Goal: Transaction & Acquisition: Purchase product/service

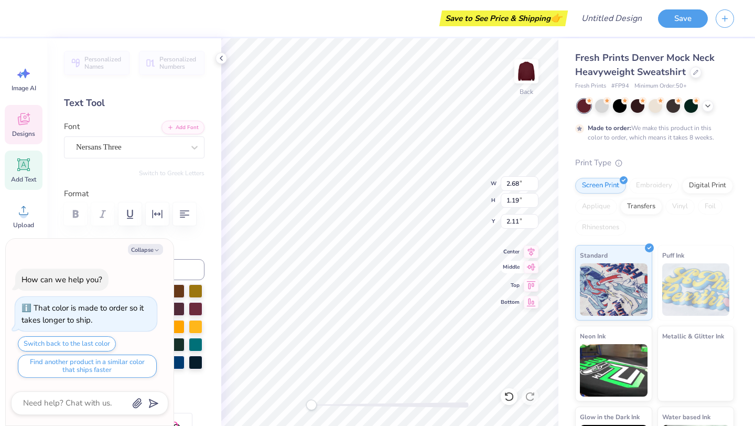
type textarea "x"
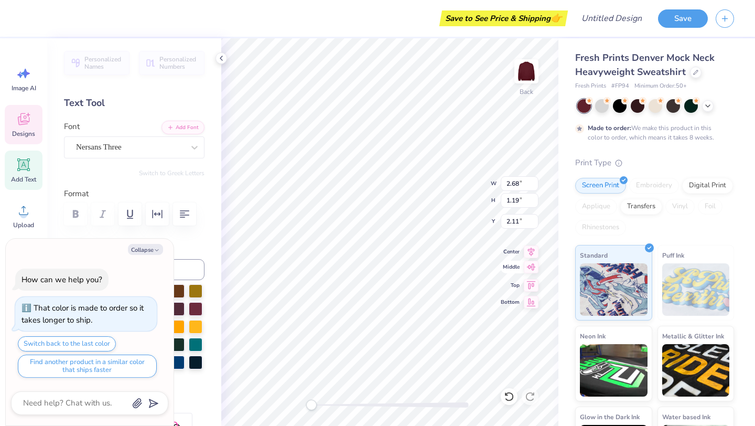
type textarea "D"
type textarea "x"
type textarea "E"
type textarea "x"
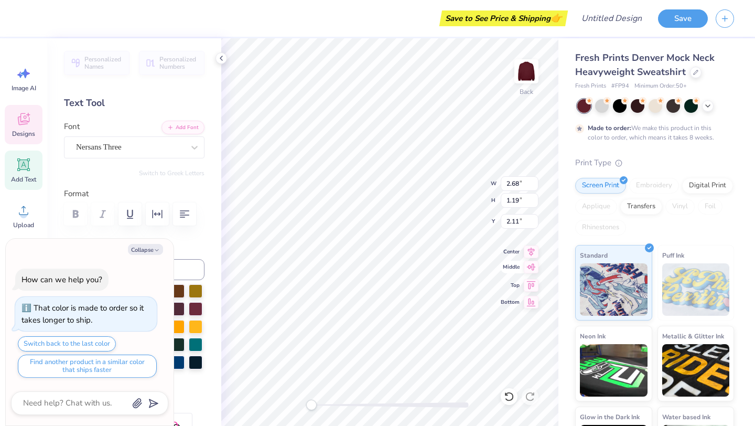
type textarea "EZD"
type textarea "x"
type textarea "EZDZ"
click at [26, 119] on icon at bounding box center [24, 119] width 16 height 16
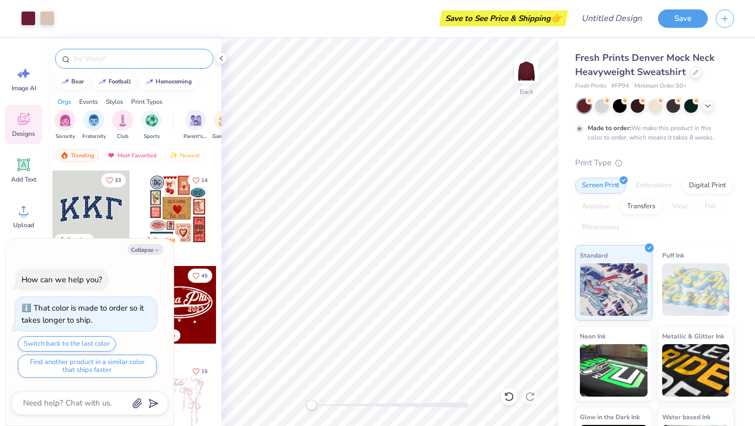
click at [121, 65] on div at bounding box center [134, 59] width 158 height 20
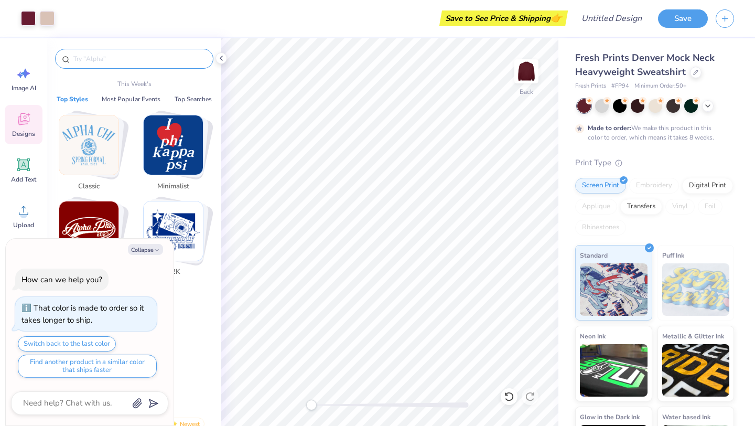
click at [122, 61] on input "text" at bounding box center [139, 59] width 134 height 10
click at [96, 164] on img "Stack Card Button Classic" at bounding box center [88, 144] width 59 height 59
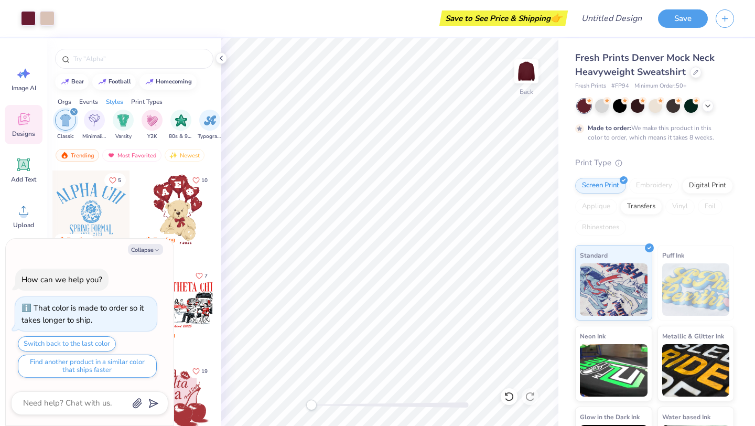
scroll to position [0, 550]
click at [94, 208] on div at bounding box center [91, 209] width 78 height 78
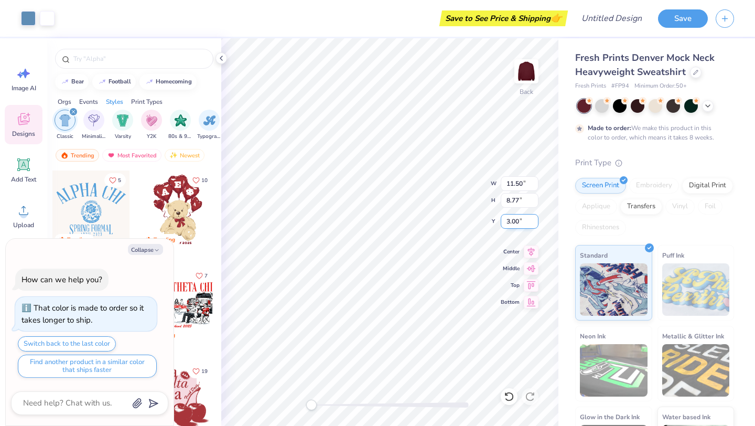
type textarea "x"
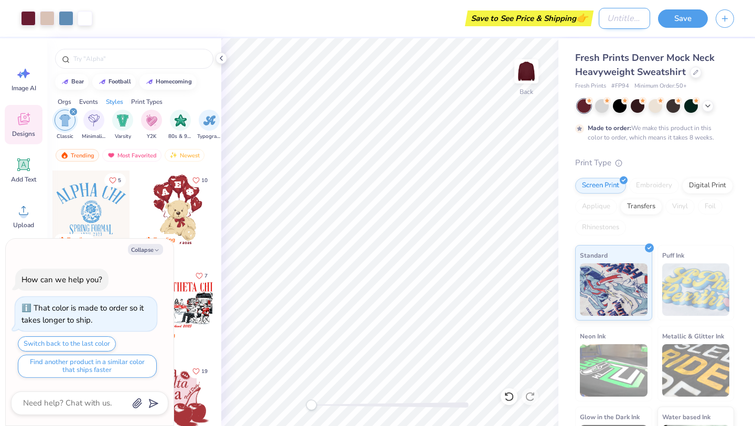
click at [604, 25] on input "Design Title" at bounding box center [624, 18] width 51 height 21
type input "f"
type textarea "x"
type input "fhj"
type textarea "x"
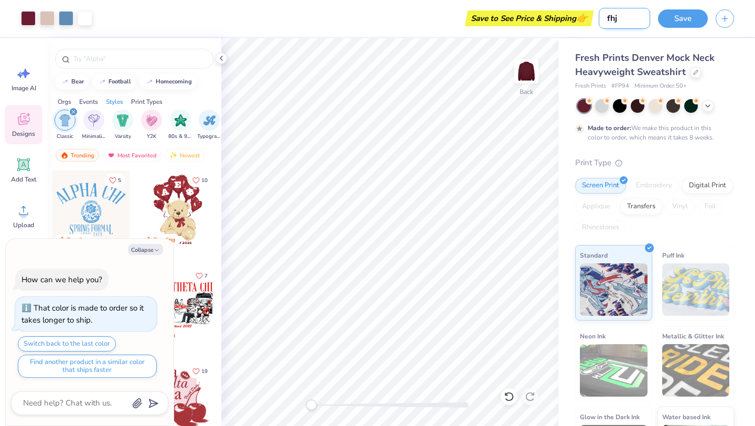
type input "fhjg"
type textarea "x"
type input "fhjgdfg"
type textarea "x"
type input "fhjgdfgu"
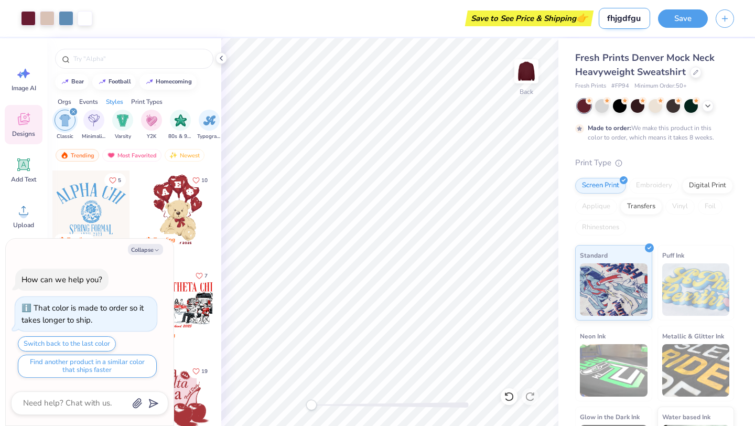
type textarea "x"
type input "fhjgdfguyug"
type textarea "x"
type input "fhjgdfguyug"
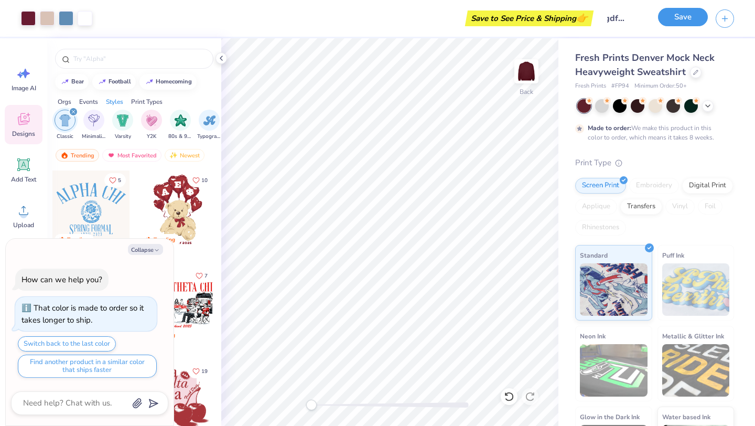
click at [693, 17] on button "Save" at bounding box center [683, 17] width 50 height 18
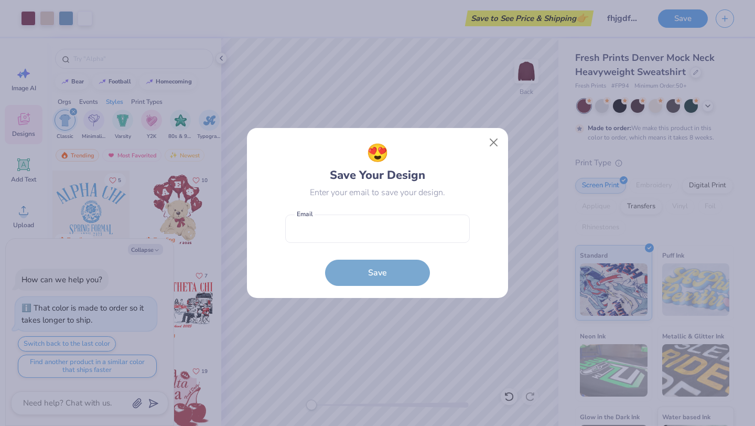
click at [379, 251] on form "Email is a required field Email Save" at bounding box center [377, 247] width 185 height 77
click at [494, 141] on button "Close" at bounding box center [494, 143] width 20 height 20
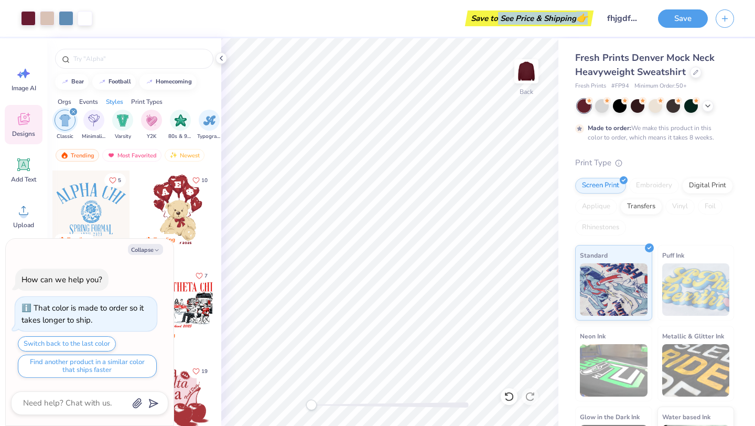
click at [499, 24] on div "Save to See Price & Shipping 👉" at bounding box center [529, 18] width 123 height 16
click at [409, 19] on div "Save to See Price & Shipping 👉" at bounding box center [345, 18] width 491 height 37
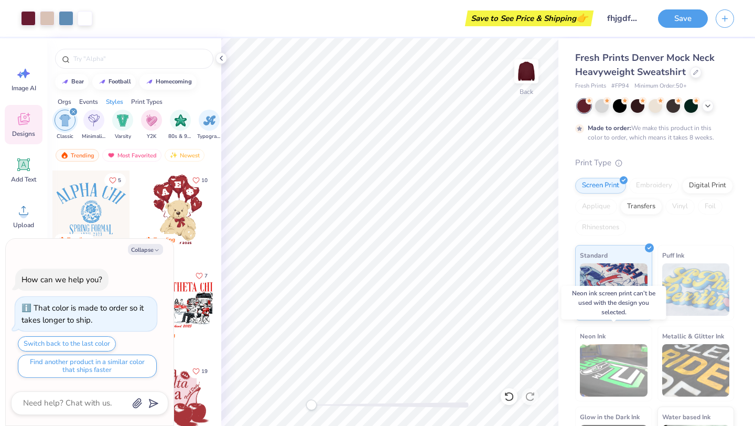
click at [598, 394] on div "Art colors Save to See Price & Shipping 👉 Design Title fhjgdfguyug Save Image A…" at bounding box center [377, 213] width 755 height 426
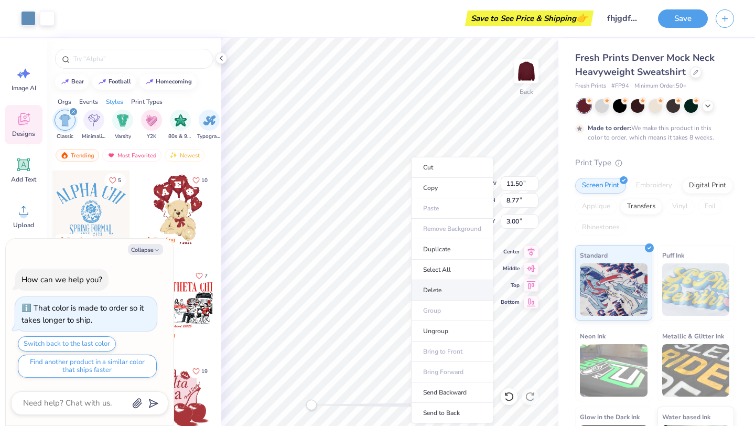
click at [428, 285] on li "Delete" at bounding box center [452, 290] width 82 height 20
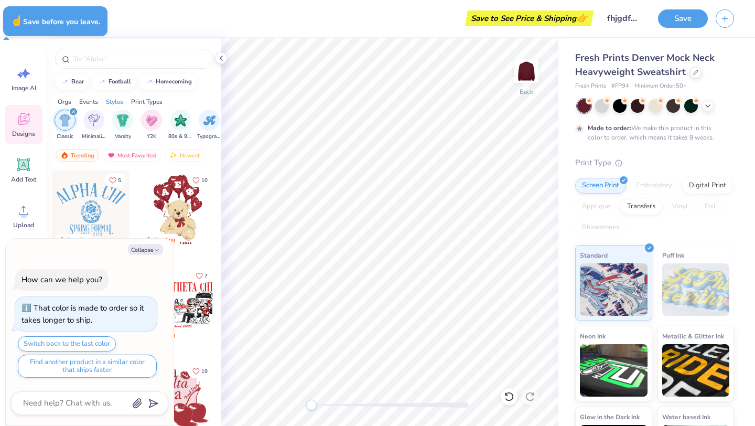
type textarea "x"
